Goal: Transaction & Acquisition: Purchase product/service

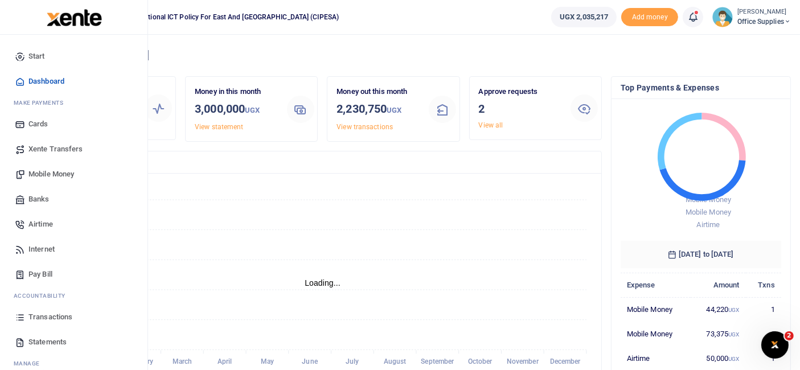
click at [54, 174] on span "Mobile Money" at bounding box center [51, 173] width 46 height 11
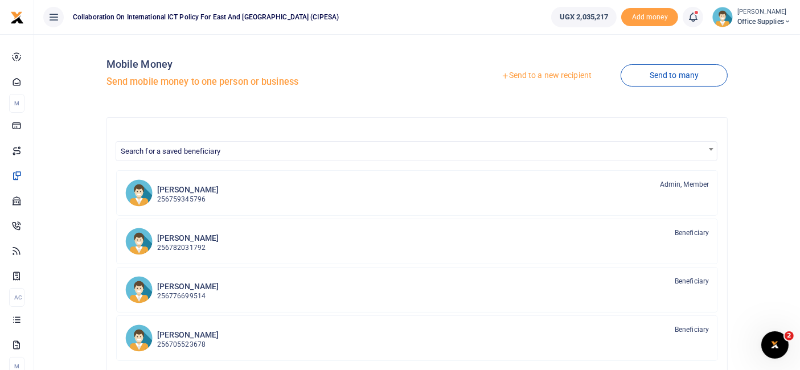
click at [548, 76] on link "Send to a new recipient" at bounding box center [546, 75] width 149 height 20
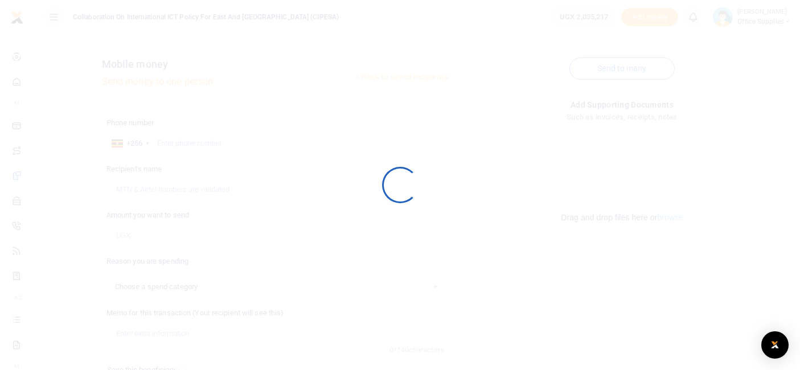
select select
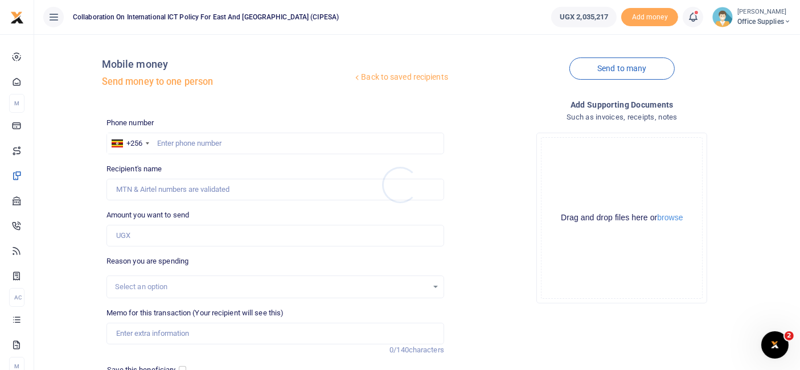
click at [204, 143] on div at bounding box center [400, 185] width 800 height 370
click at [192, 144] on input "text" at bounding box center [275, 144] width 338 height 22
type input "070708041018"
type input "Sylivia Alinaitwe"
click at [164, 141] on input "070708041018" at bounding box center [275, 144] width 338 height 22
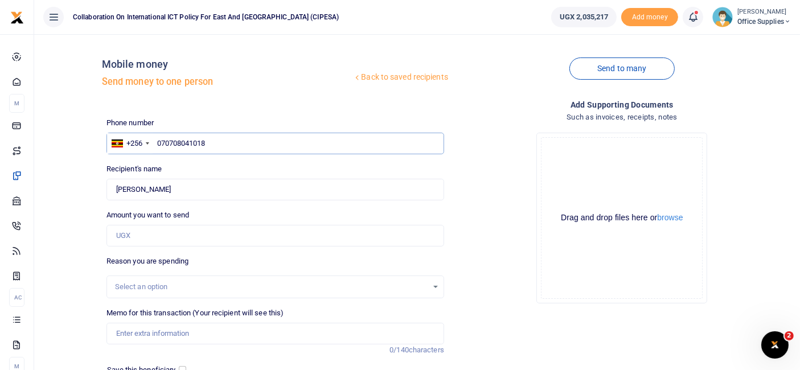
type input "00708041018"
type input "0708041018"
type input "[PERSON_NAME]"
type input "0708041018"
click at [127, 236] on input "Amount you want to send" at bounding box center [275, 236] width 338 height 22
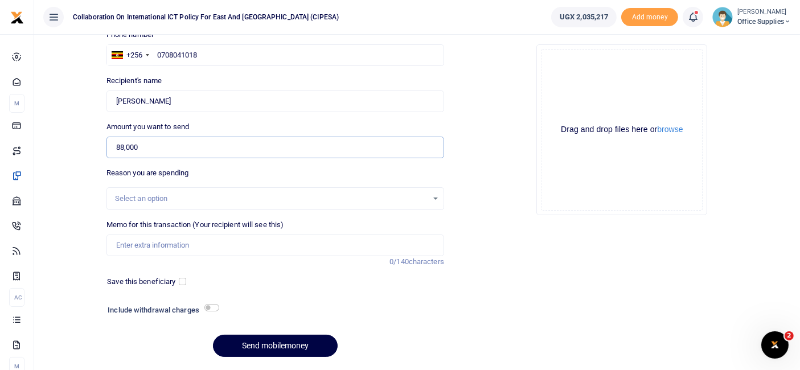
scroll to position [96, 0]
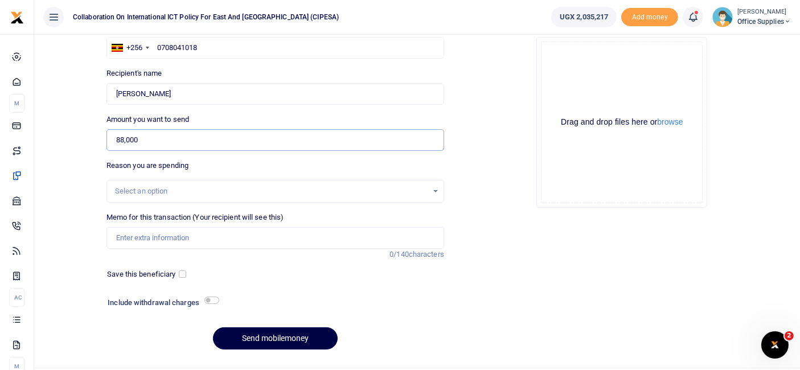
type input "88,000"
click at [262, 188] on div "Select an option" at bounding box center [271, 191] width 312 height 11
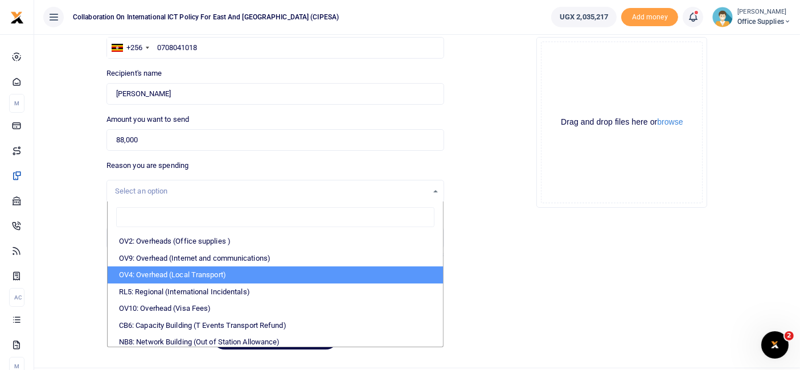
click at [190, 279] on li "OV4: Overhead (Local Transport)" at bounding box center [275, 274] width 335 height 17
select select "75"
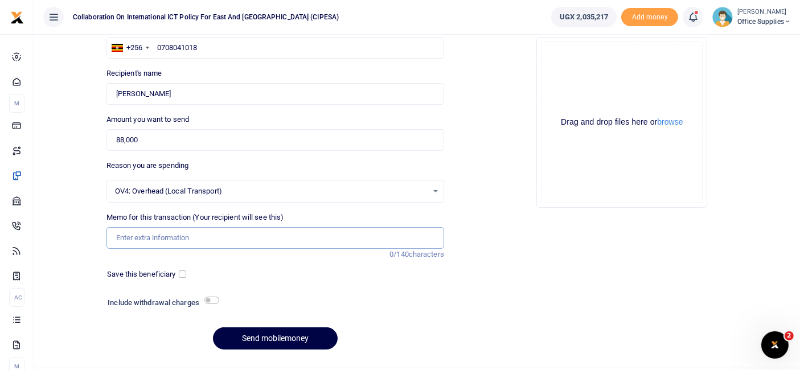
click at [167, 240] on input "Memo for this transaction (Your recipient will see this)" at bounding box center [275, 238] width 338 height 22
type input "Transport Fees"
click at [182, 274] on input "checkbox" at bounding box center [182, 273] width 7 height 7
checkbox input "true"
click at [273, 333] on button "Send mobilemoney" at bounding box center [275, 338] width 125 height 22
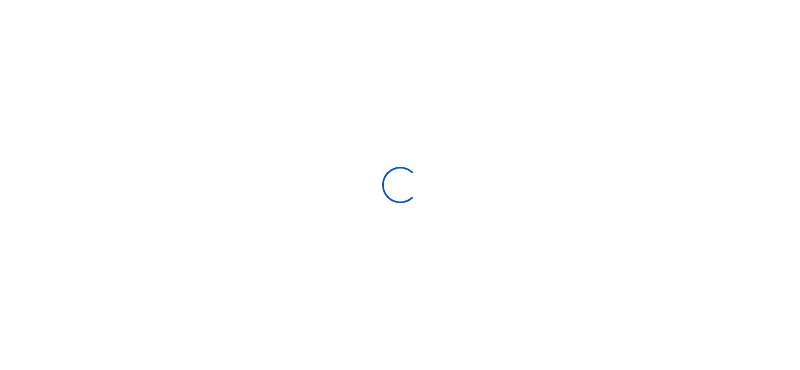
scroll to position [96, 0]
select select
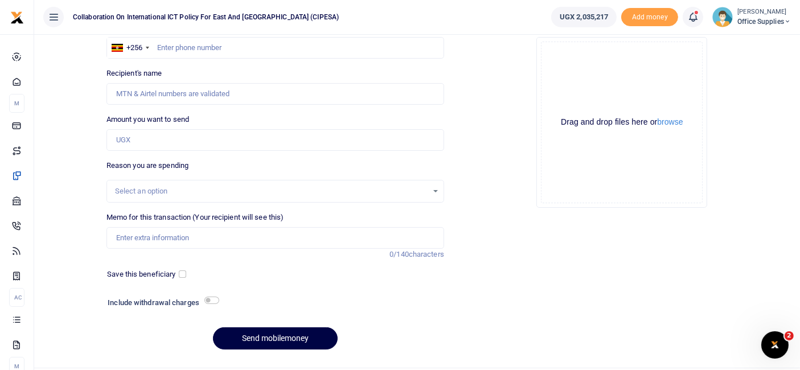
scroll to position [0, 0]
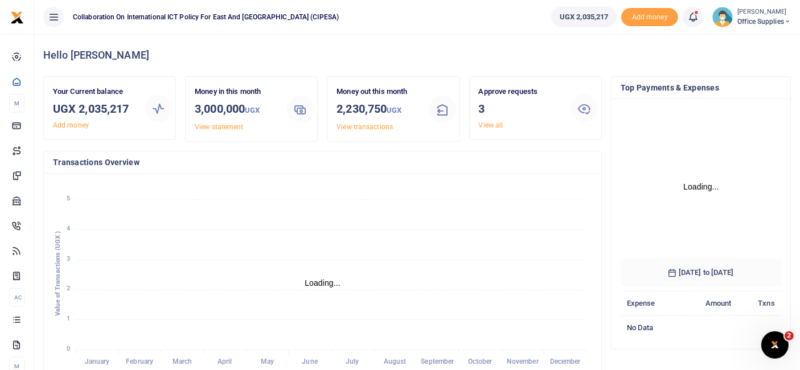
click at [772, 22] on span "Office Supplies" at bounding box center [764, 22] width 54 height 10
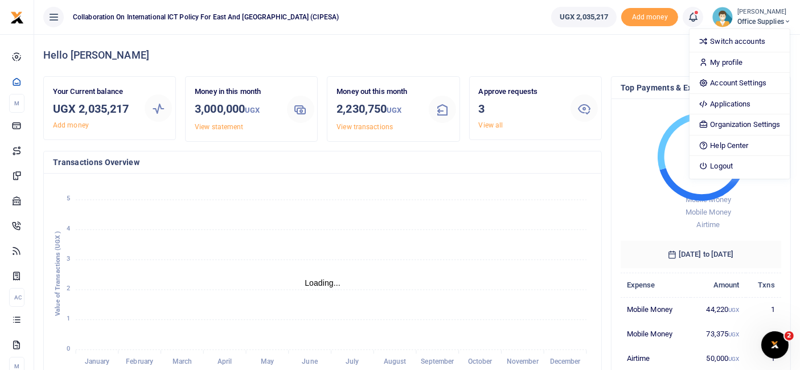
scroll to position [10, 10]
click at [744, 43] on link "Switch accounts" at bounding box center [739, 42] width 100 height 16
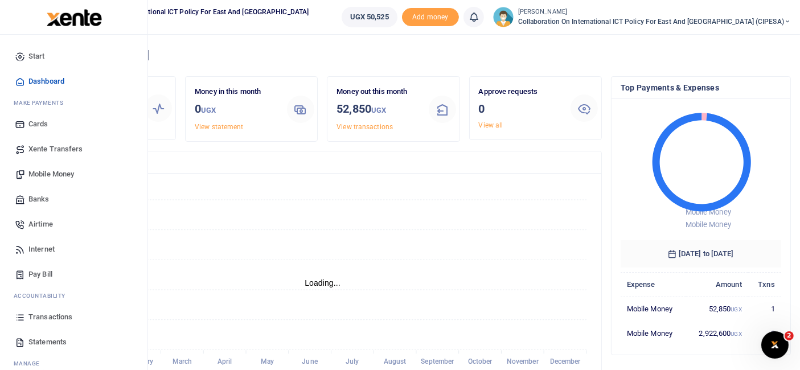
click at [41, 172] on span "Mobile Money" at bounding box center [51, 173] width 46 height 11
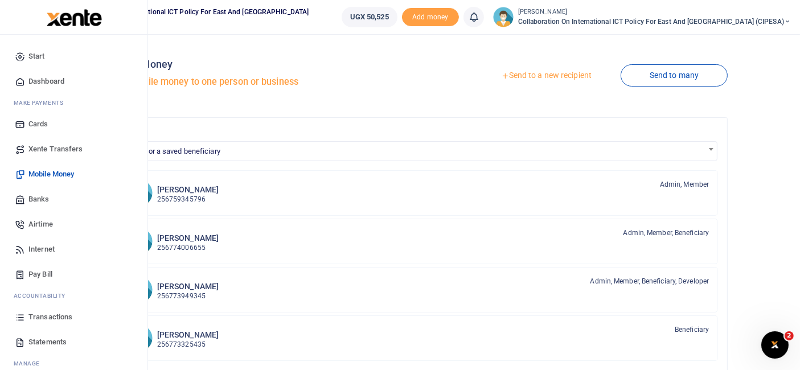
click at [48, 314] on span "Transactions" at bounding box center [50, 316] width 44 height 11
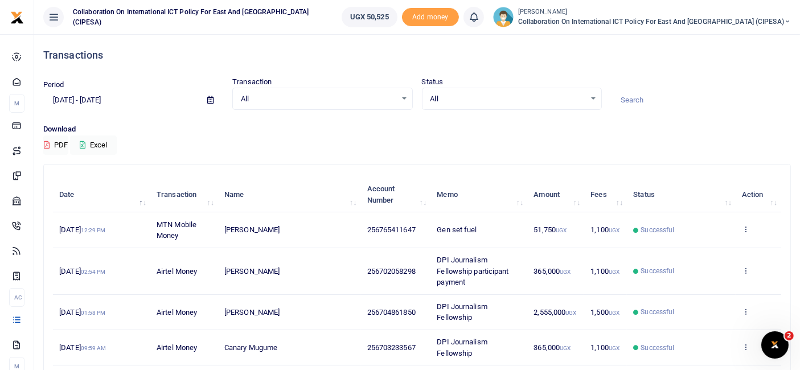
click at [211, 106] on span at bounding box center [211, 99] width 26 height 19
click at [211, 97] on icon at bounding box center [210, 99] width 6 height 7
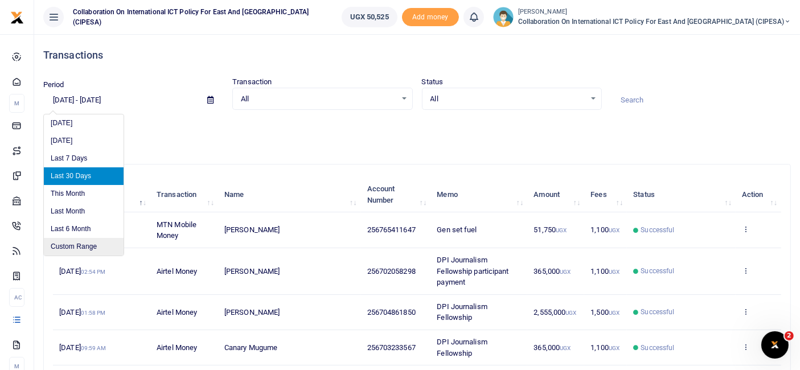
click at [89, 243] on li "Custom Range" at bounding box center [84, 247] width 80 height 18
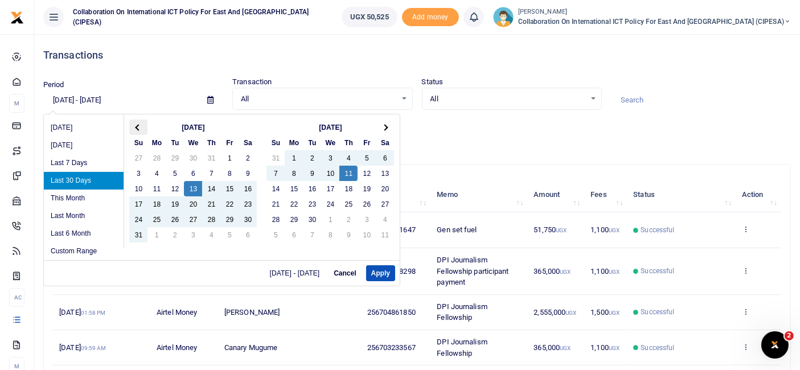
click at [139, 125] on th at bounding box center [138, 127] width 18 height 15
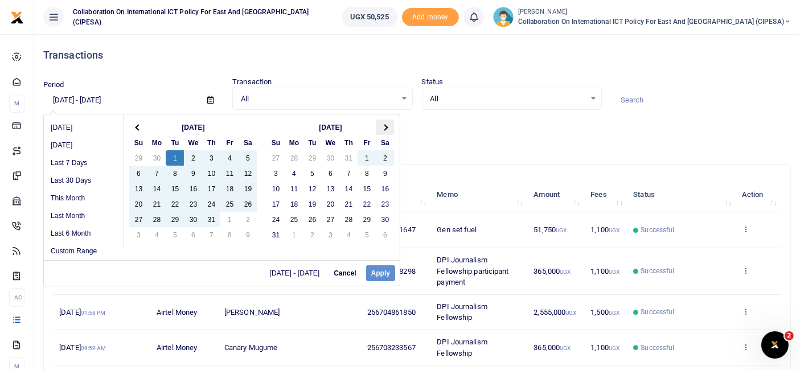
click at [386, 126] on span at bounding box center [385, 127] width 6 height 6
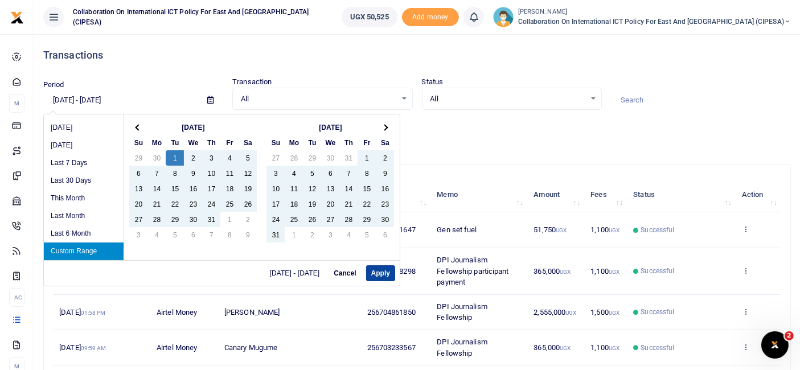
click at [386, 271] on button "Apply" at bounding box center [380, 273] width 29 height 16
type input "[DATE] - [DATE]"
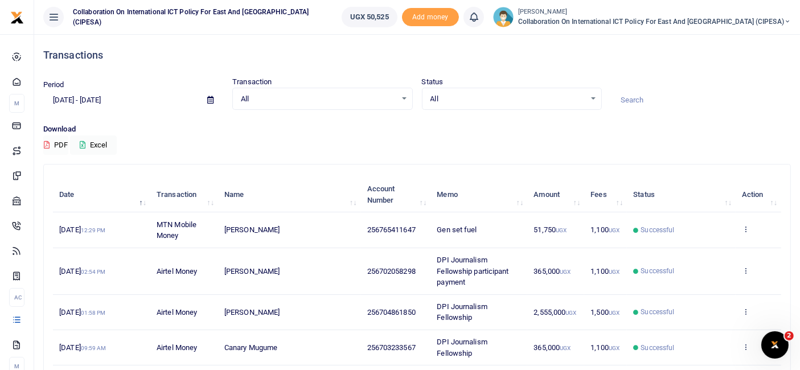
click at [55, 145] on button "PDF" at bounding box center [55, 144] width 25 height 19
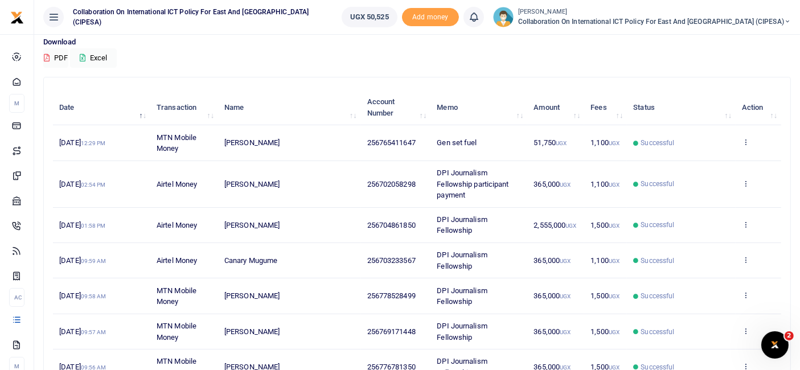
scroll to position [87, 0]
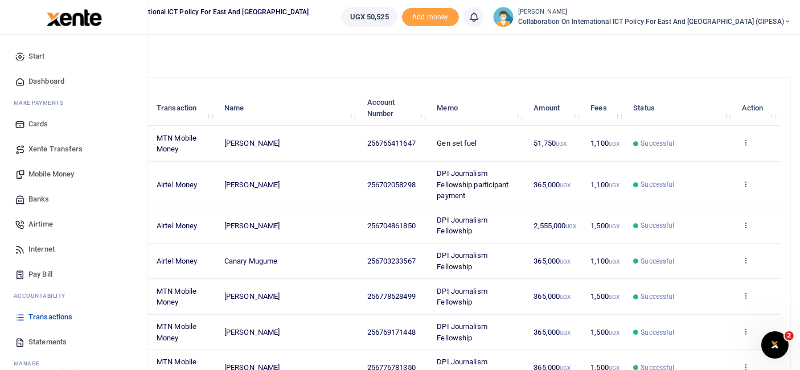
click at [44, 341] on span "Statements" at bounding box center [47, 341] width 38 height 11
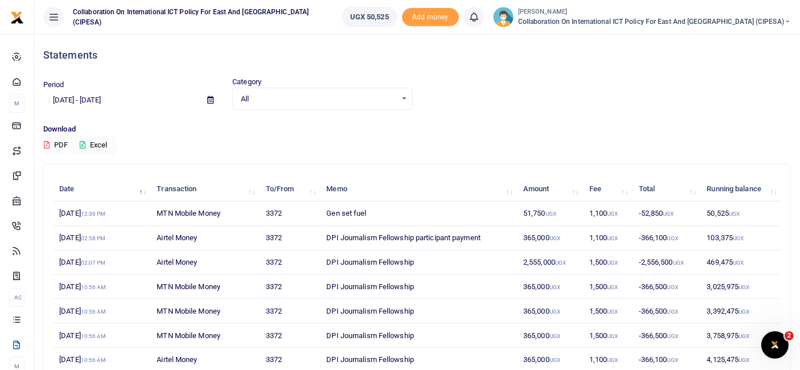
click at [211, 99] on icon at bounding box center [210, 99] width 6 height 7
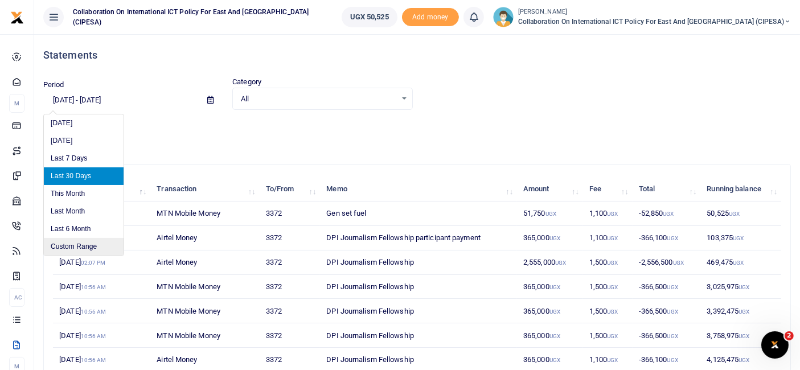
click at [99, 242] on li "Custom Range" at bounding box center [84, 247] width 80 height 18
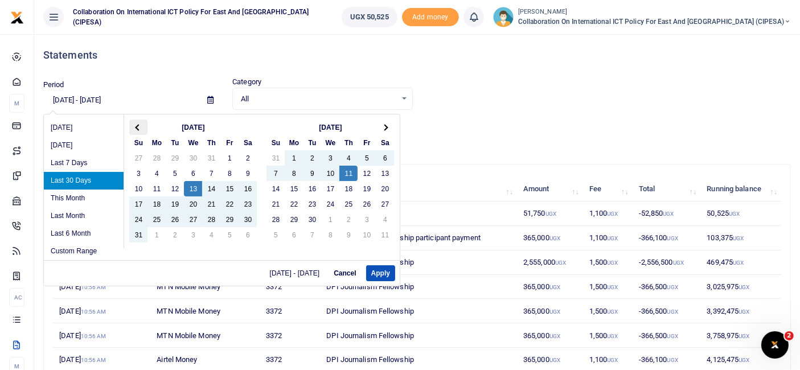
click at [139, 124] on th at bounding box center [138, 127] width 18 height 15
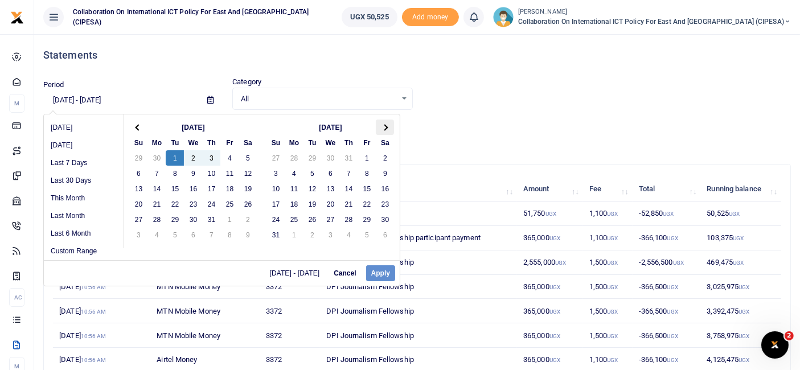
click at [384, 127] on span at bounding box center [385, 127] width 6 height 6
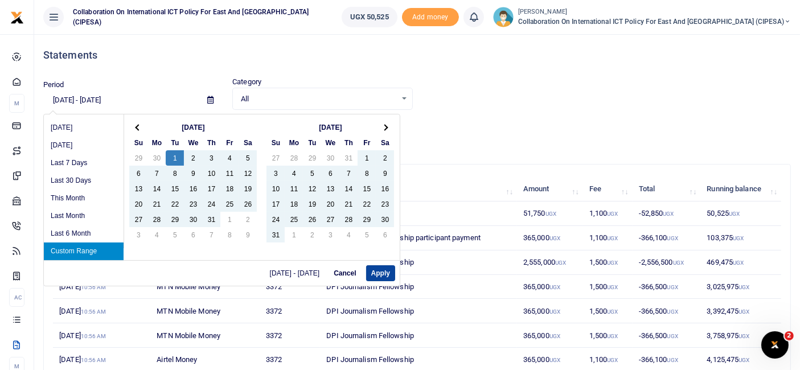
click at [377, 273] on button "Apply" at bounding box center [380, 273] width 29 height 16
type input "[DATE] - [DATE]"
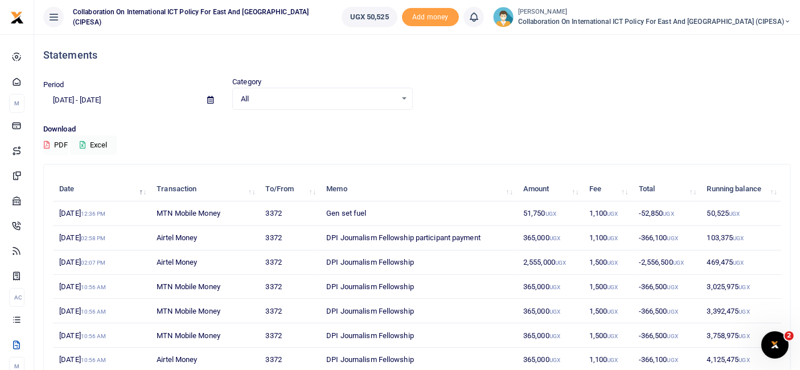
click at [49, 145] on button "PDF" at bounding box center [55, 144] width 25 height 19
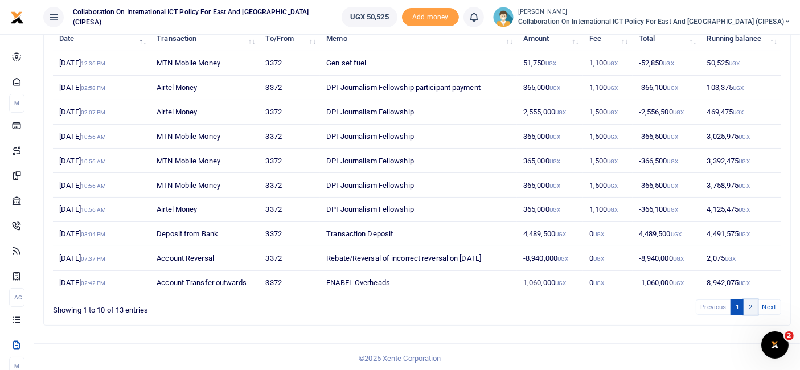
click at [750, 305] on link "2" at bounding box center [750, 306] width 14 height 15
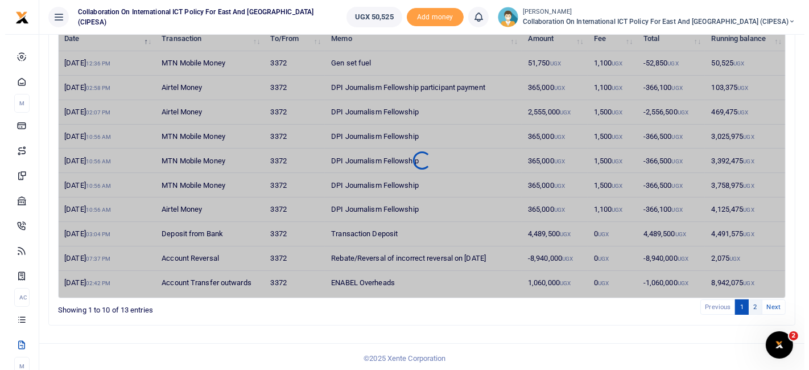
scroll to position [0, 0]
